Goal: Transaction & Acquisition: Obtain resource

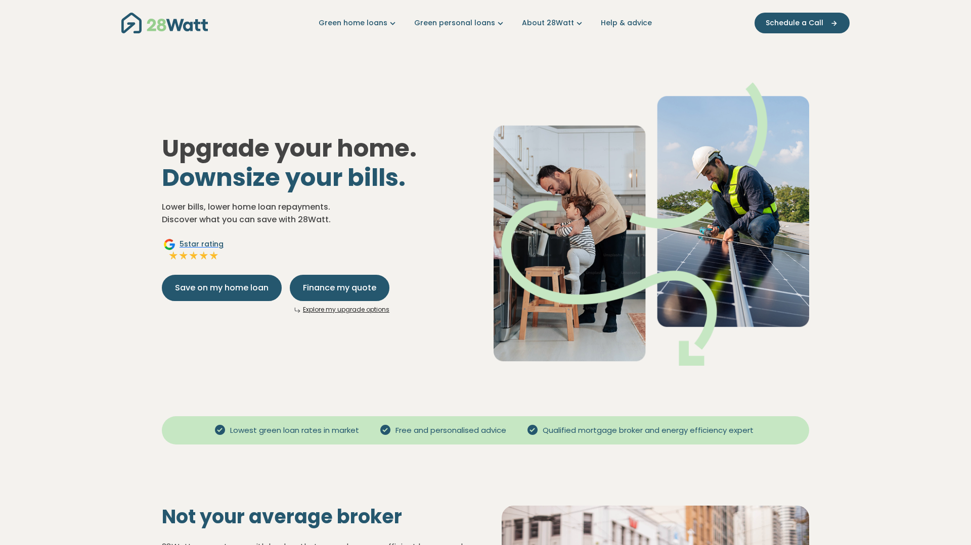
click at [441, 104] on div "Upgrade your home. Downsize your bills. Lower bills, lower home loan repayments…" at bounding box center [485, 216] width 663 height 332
click at [168, 29] on img "Main navigation" at bounding box center [164, 23] width 86 height 21
click at [339, 285] on span "Finance my quote" at bounding box center [339, 288] width 73 height 12
click at [334, 309] on link "Explore my upgrade options" at bounding box center [346, 309] width 86 height 9
click at [221, 290] on span "Save on my home loan" at bounding box center [222, 288] width 94 height 12
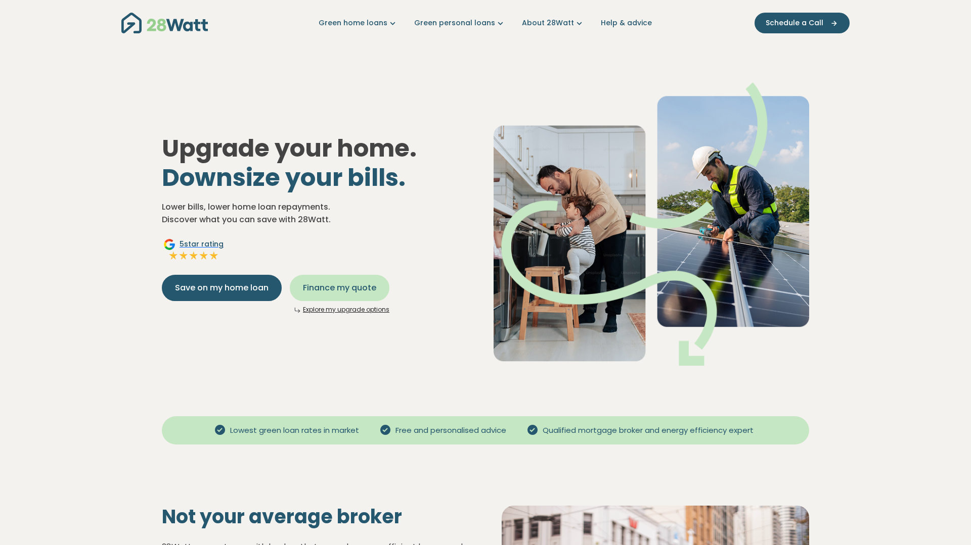
click at [345, 292] on span "Finance my quote" at bounding box center [339, 288] width 73 height 12
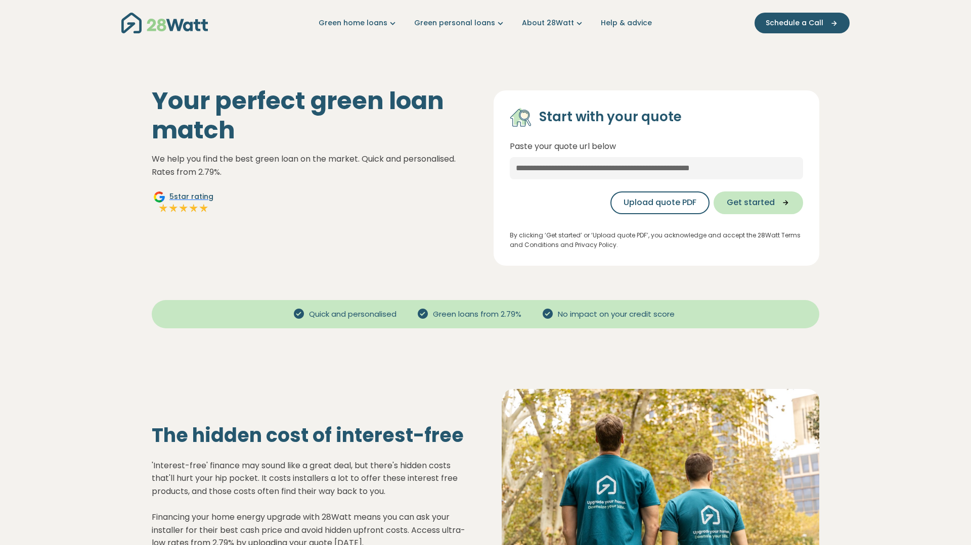
click at [748, 201] on span "Get started" at bounding box center [750, 203] width 48 height 12
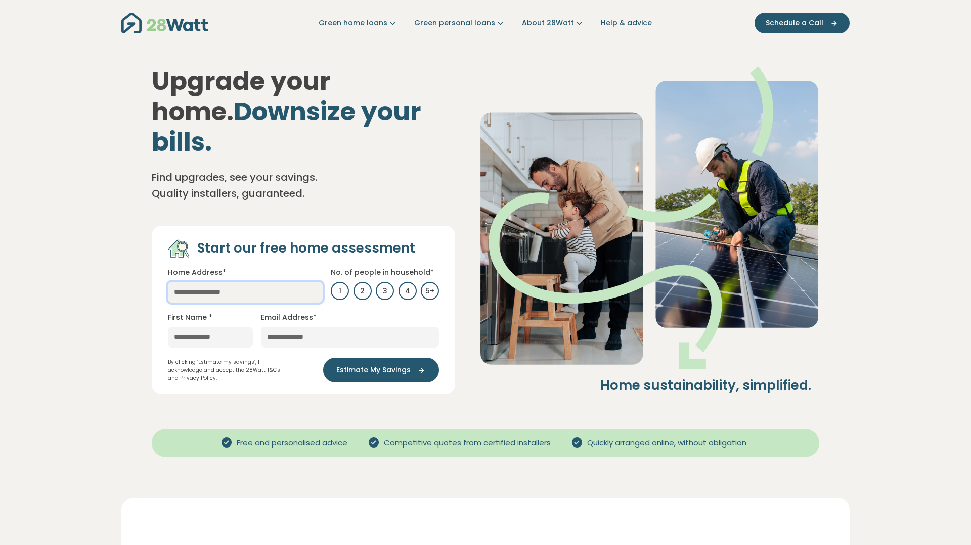
click at [272, 282] on input "text" at bounding box center [245, 292] width 155 height 21
click at [485, 218] on img at bounding box center [649, 217] width 340 height 303
